Goal: Task Accomplishment & Management: Manage account settings

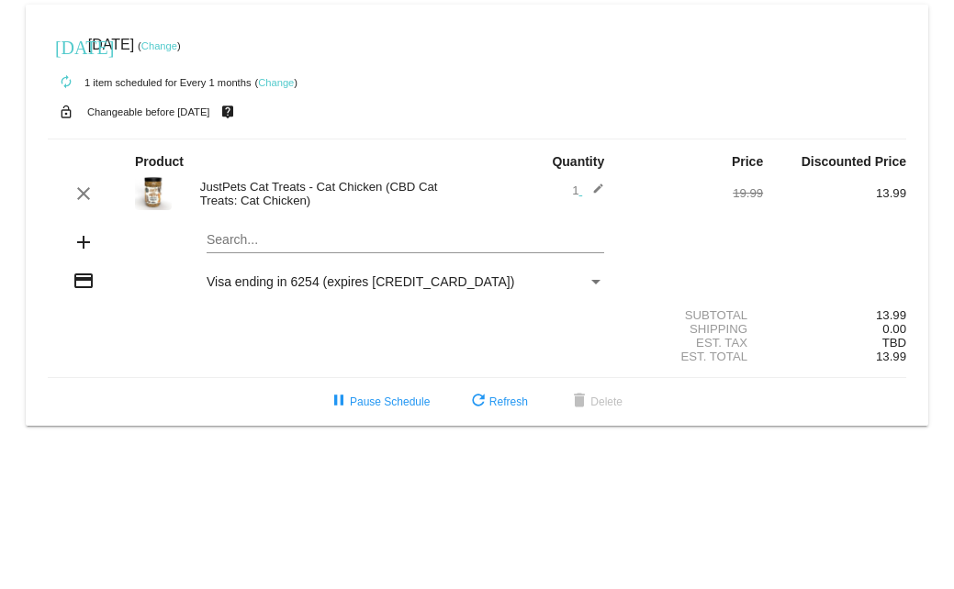
click at [278, 77] on link "Change" at bounding box center [276, 82] width 36 height 11
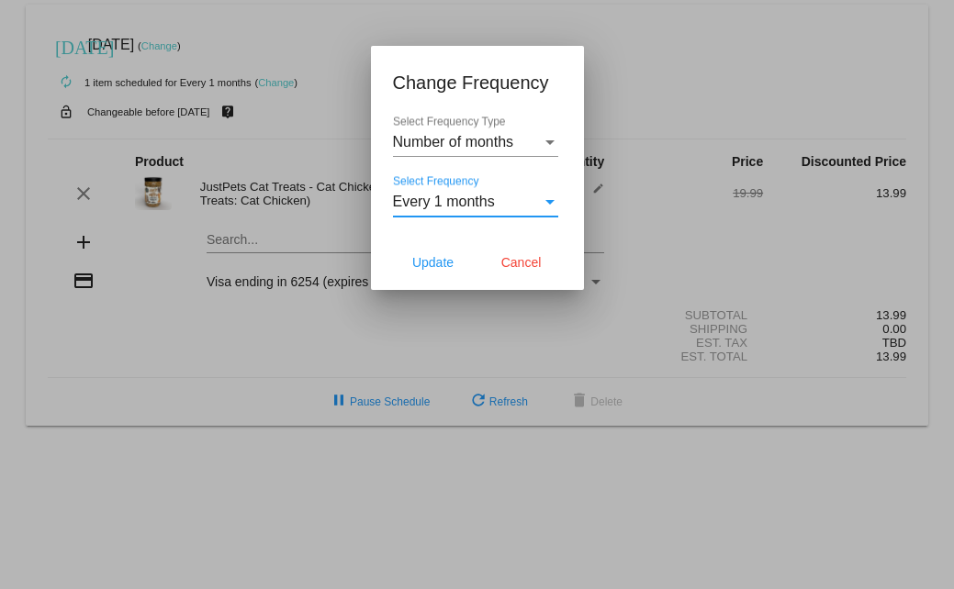
click at [542, 205] on div "Select Frequency" at bounding box center [550, 202] width 17 height 17
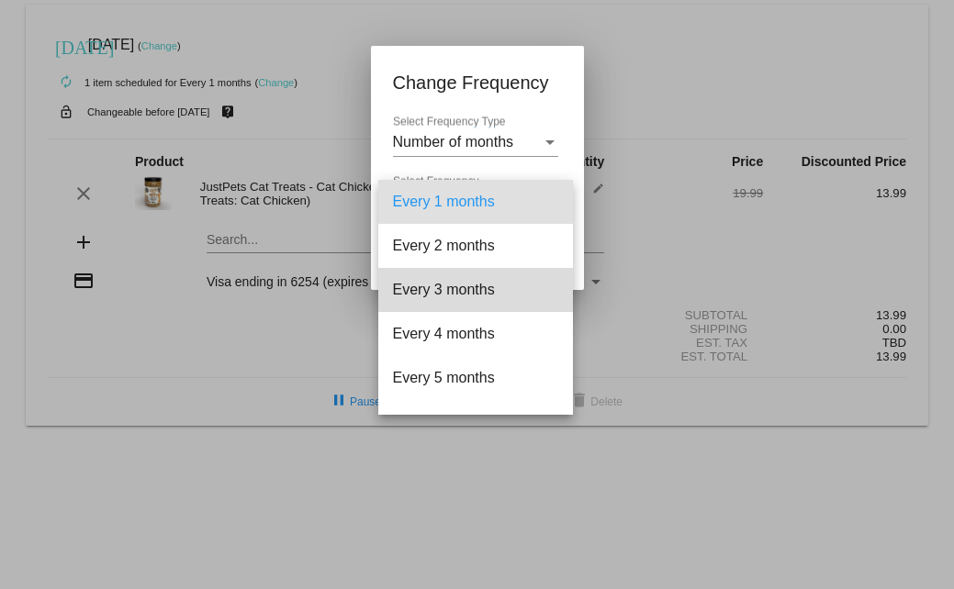
click at [517, 281] on span "Every 3 months" at bounding box center [475, 290] width 165 height 44
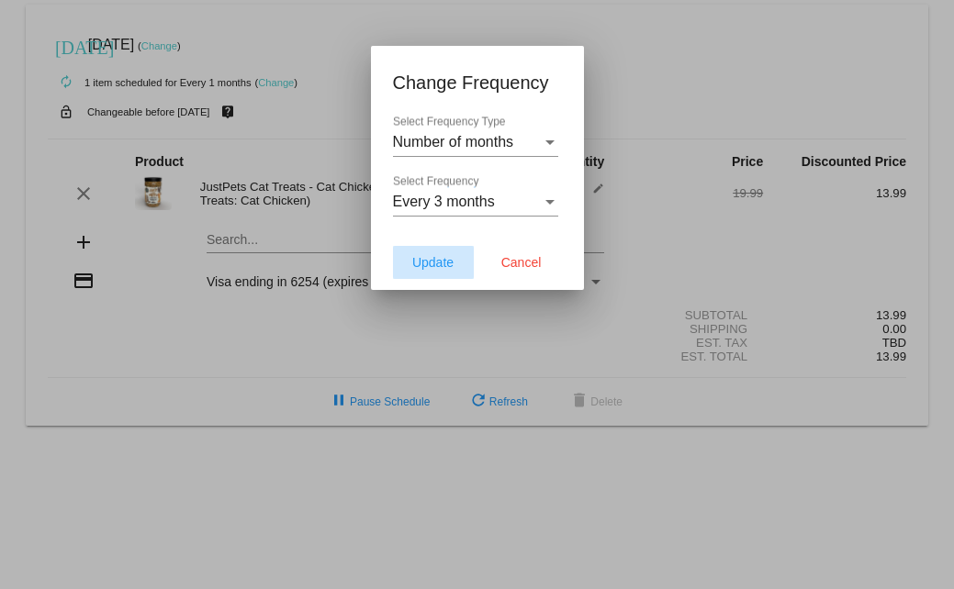
click at [441, 257] on span "Update" at bounding box center [432, 262] width 41 height 15
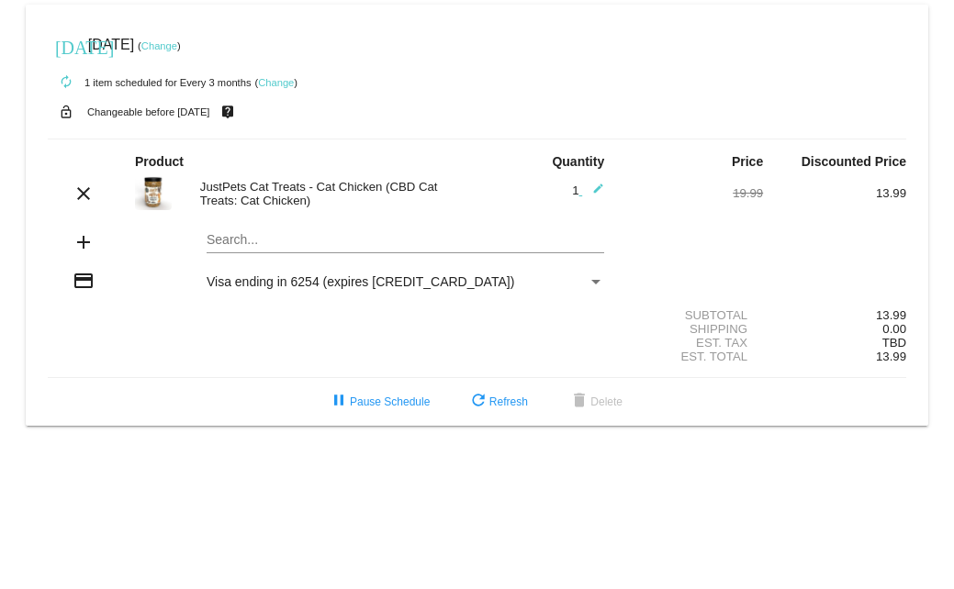
click at [177, 42] on link "Change" at bounding box center [159, 45] width 36 height 11
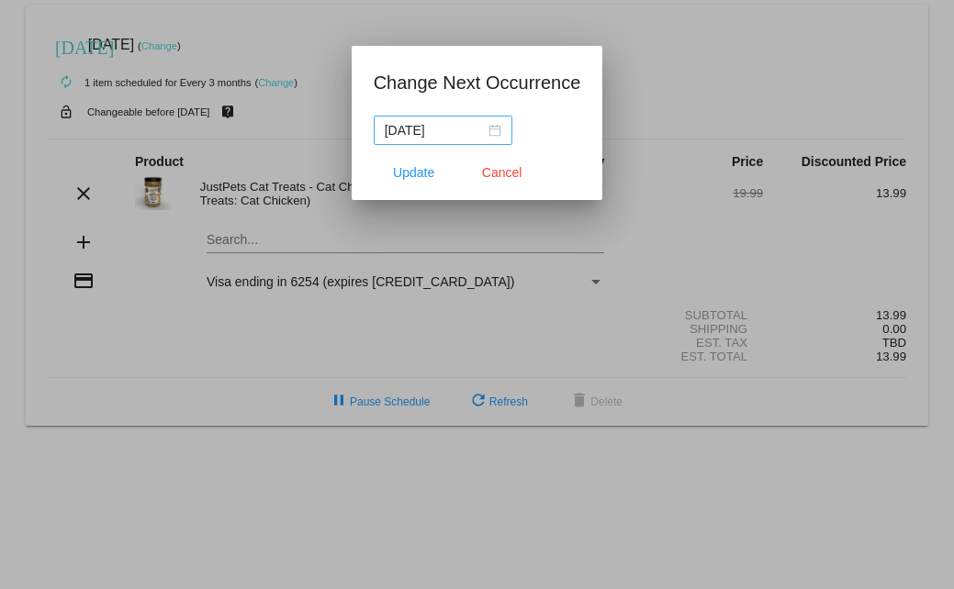
click at [499, 132] on div "2025-10-06" at bounding box center [443, 130] width 117 height 20
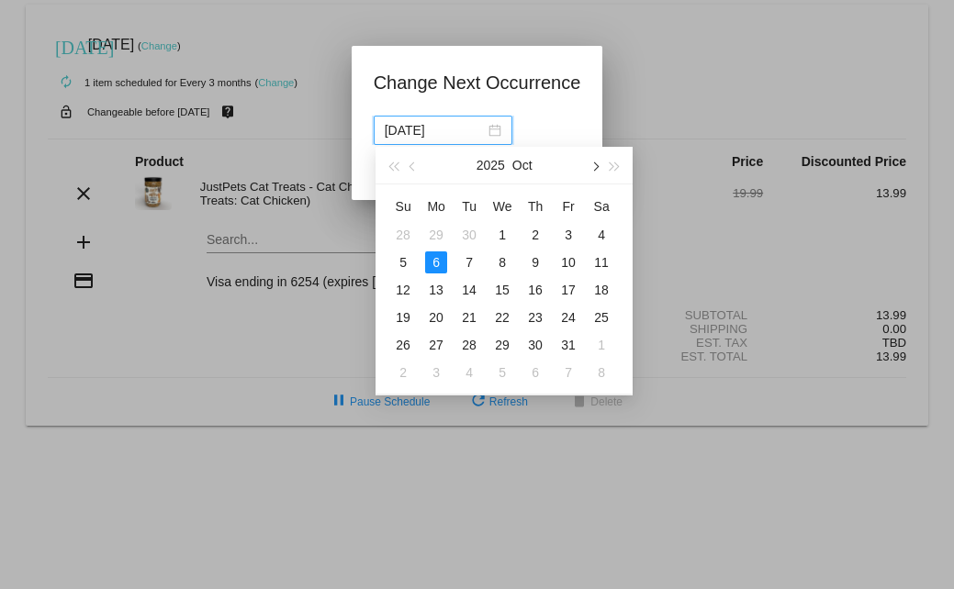
click at [599, 158] on button "button" at bounding box center [594, 165] width 20 height 37
click at [504, 287] on div "17" at bounding box center [502, 290] width 22 height 22
type input "2025-12-17"
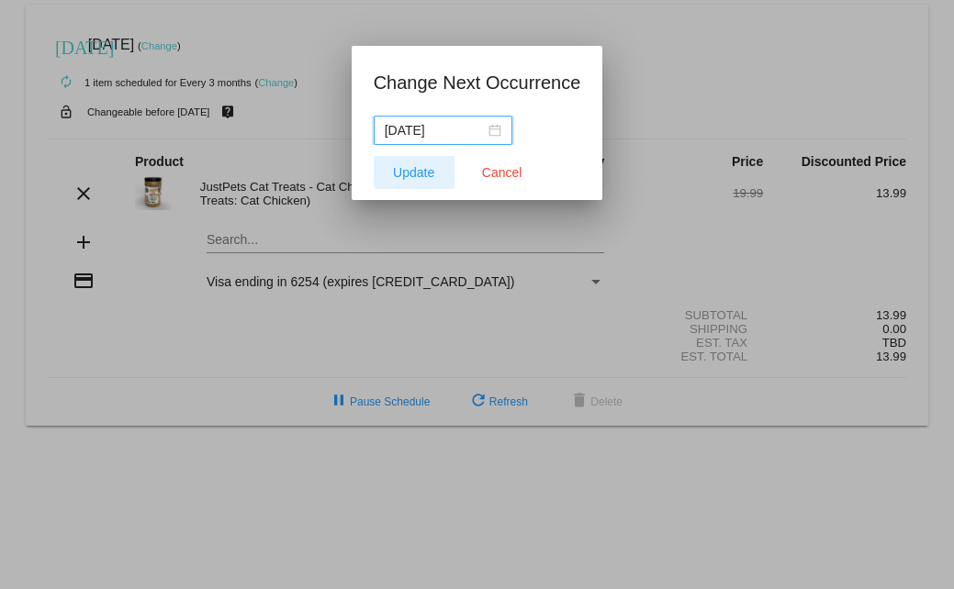
click at [439, 170] on button "Update" at bounding box center [414, 172] width 81 height 33
